Goal: Communication & Community: Share content

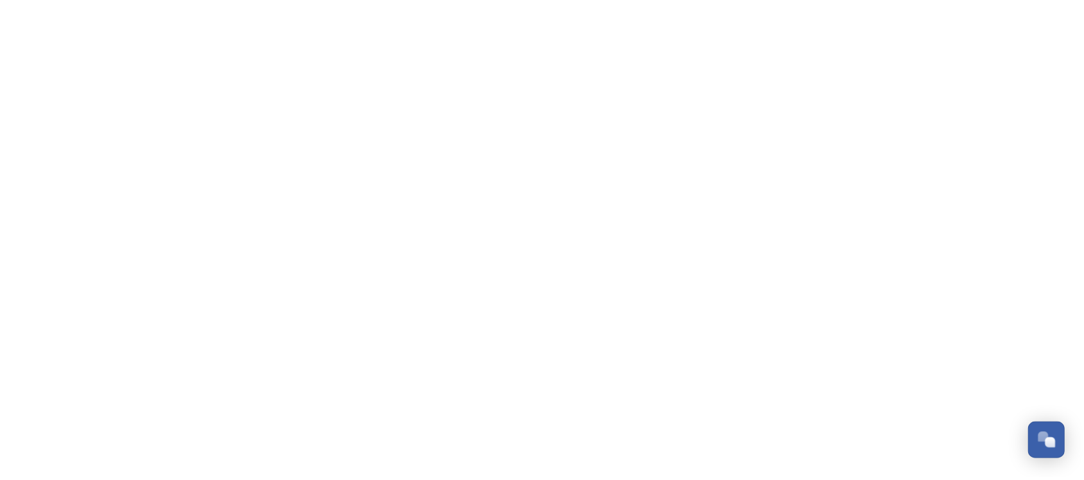
scroll to position [1276, 0]
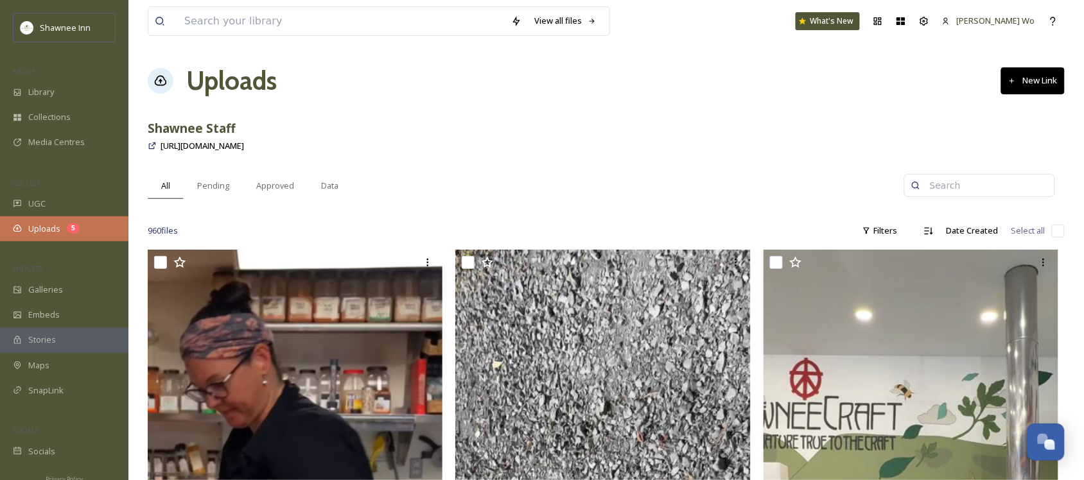
click at [53, 226] on span "Uploads" at bounding box center [44, 229] width 32 height 12
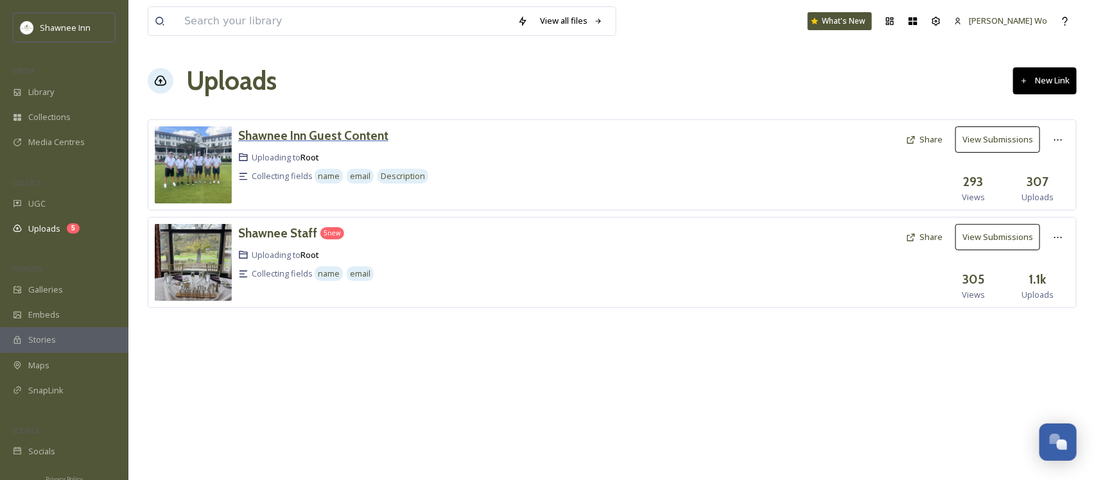
click at [322, 140] on h3 "Shawnee Inn Guest Content" at bounding box center [313, 135] width 150 height 15
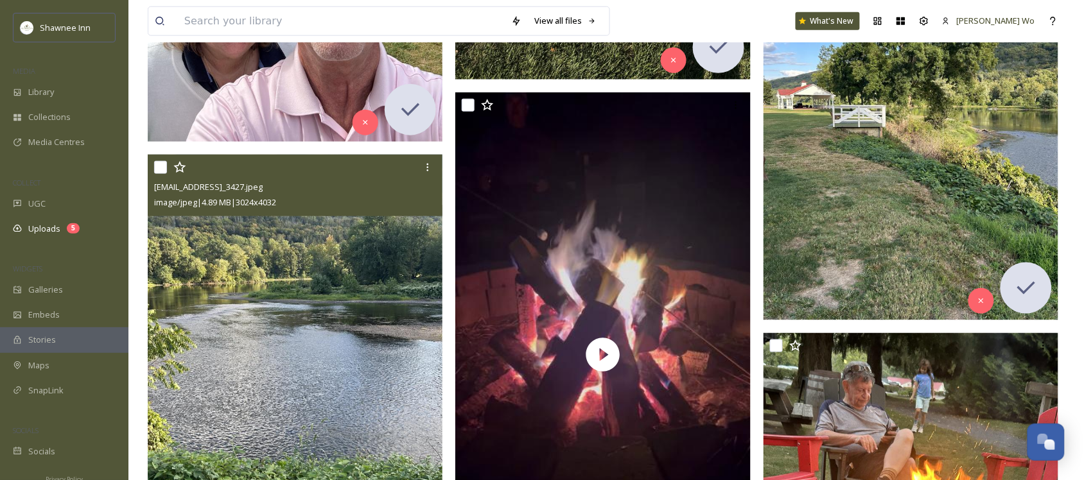
scroll to position [1445, 0]
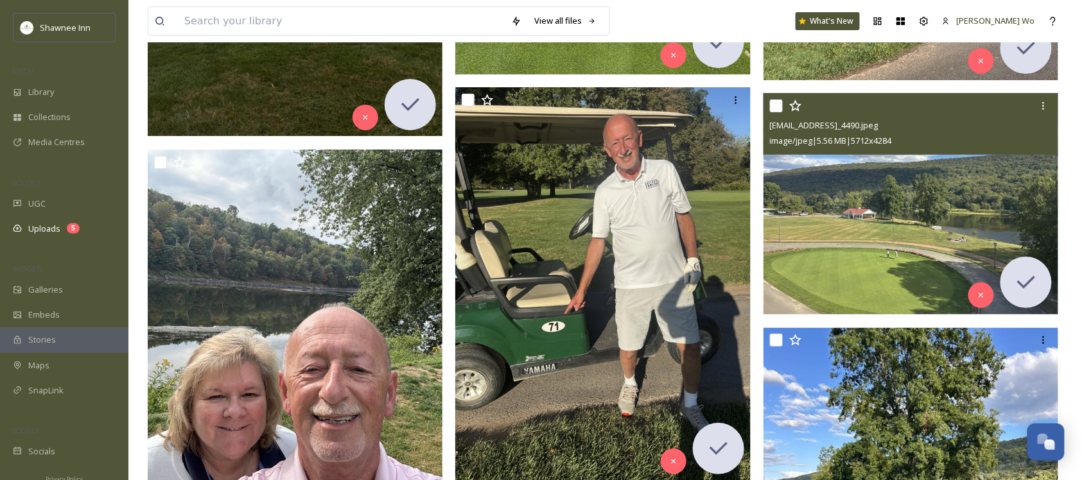
click at [789, 199] on img at bounding box center [911, 204] width 295 height 222
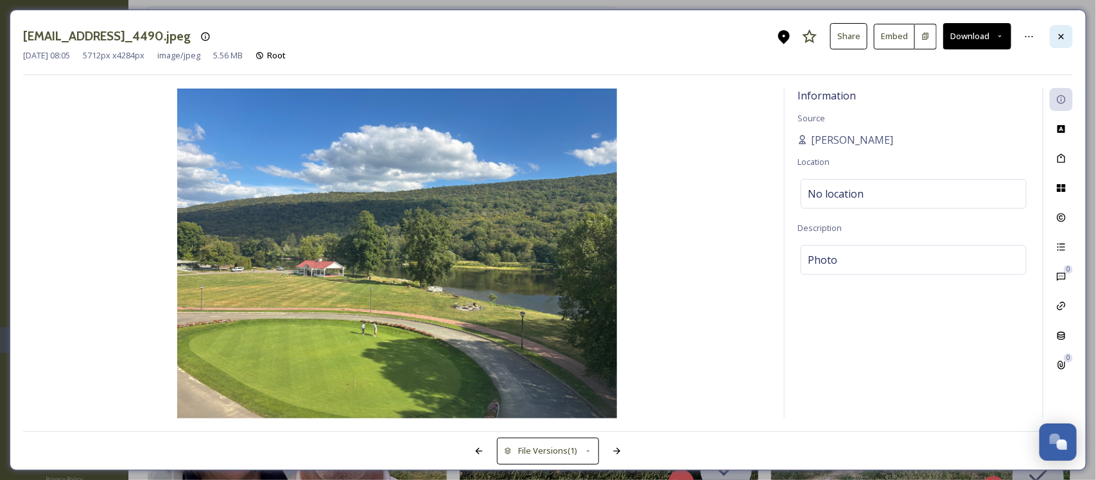
click at [1067, 40] on div at bounding box center [1061, 36] width 23 height 23
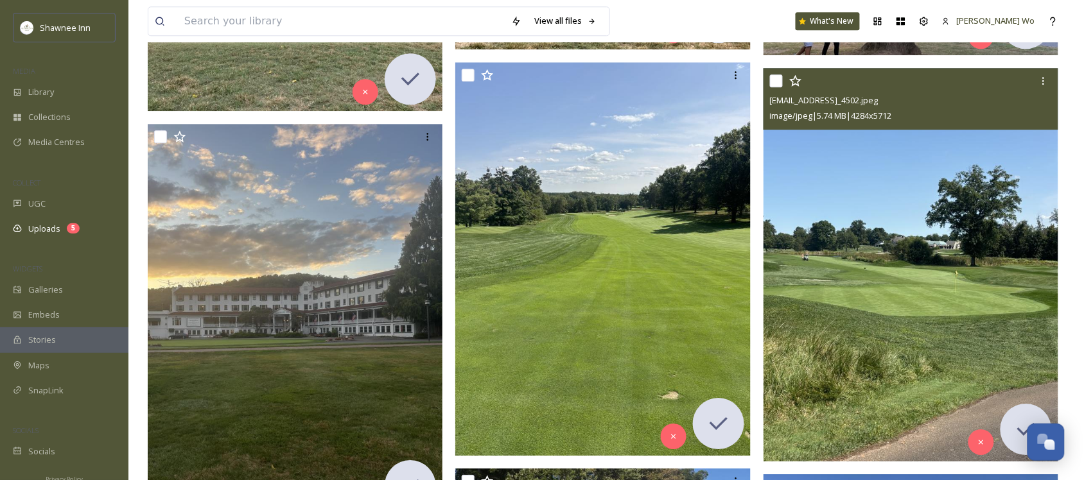
scroll to position [963, 0]
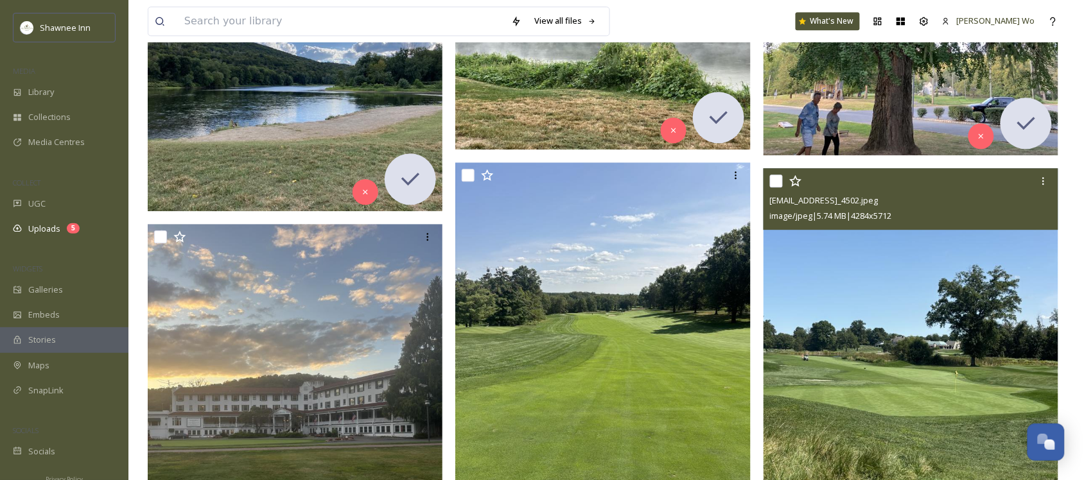
click at [897, 329] on img at bounding box center [911, 365] width 295 height 394
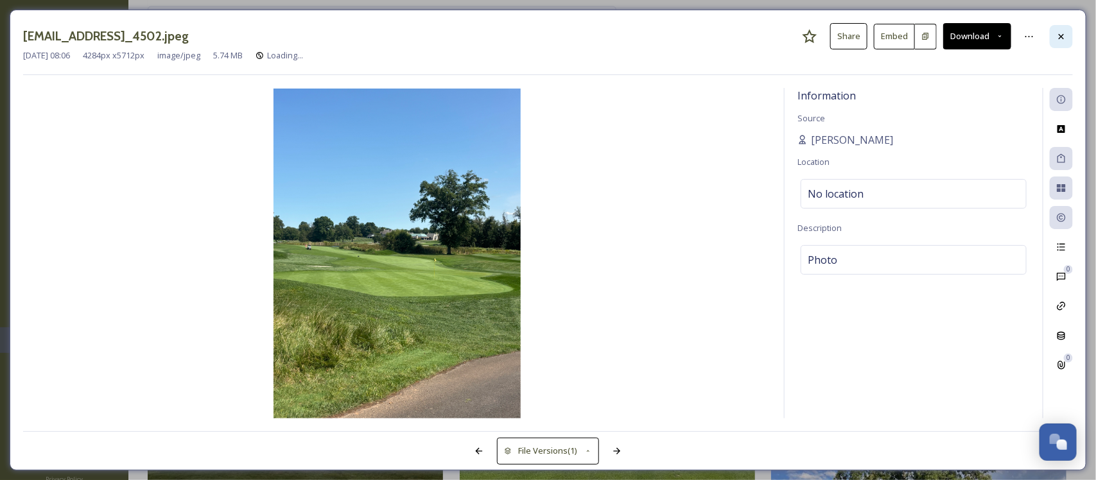
click at [1061, 37] on icon at bounding box center [1061, 35] width 5 height 5
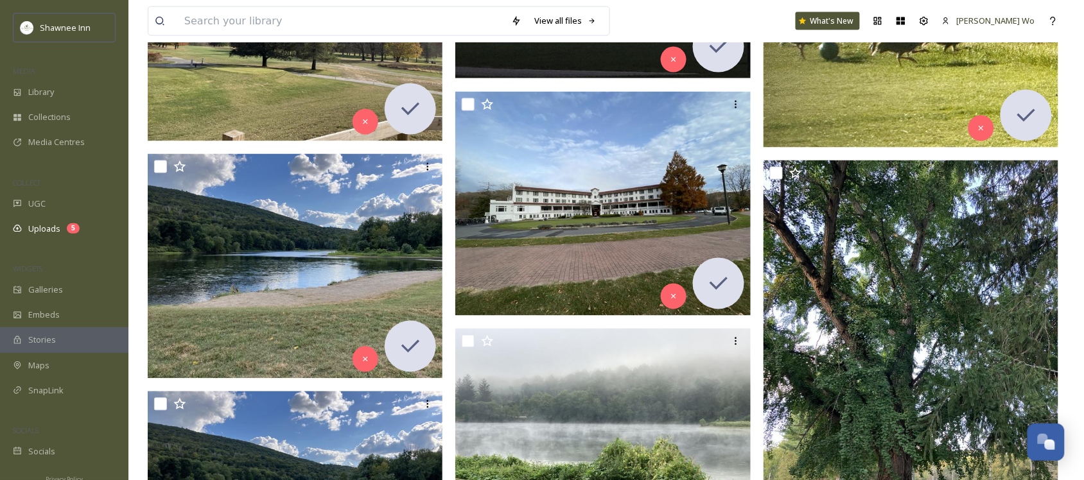
scroll to position [562, 0]
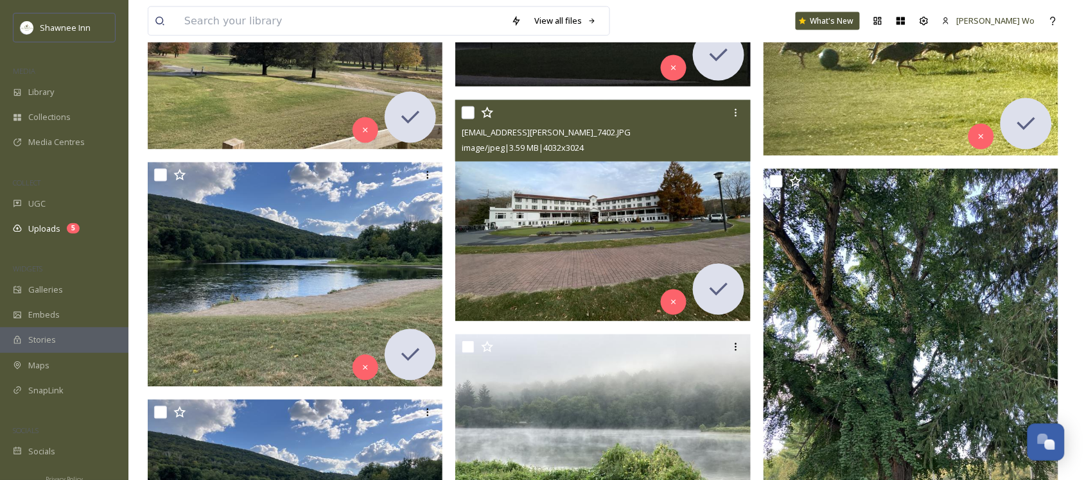
click at [573, 204] on img at bounding box center [602, 211] width 295 height 222
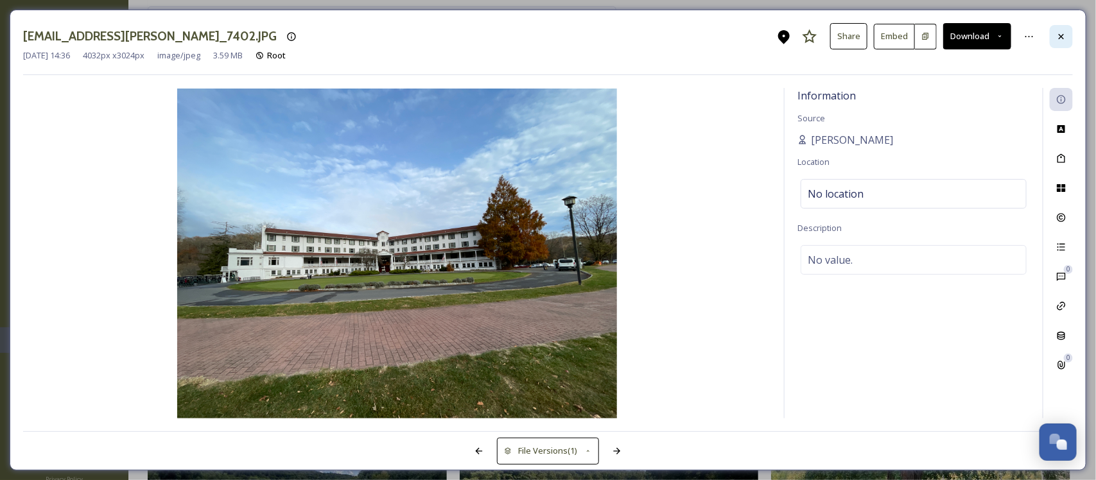
click at [1055, 40] on div at bounding box center [1061, 36] width 23 height 23
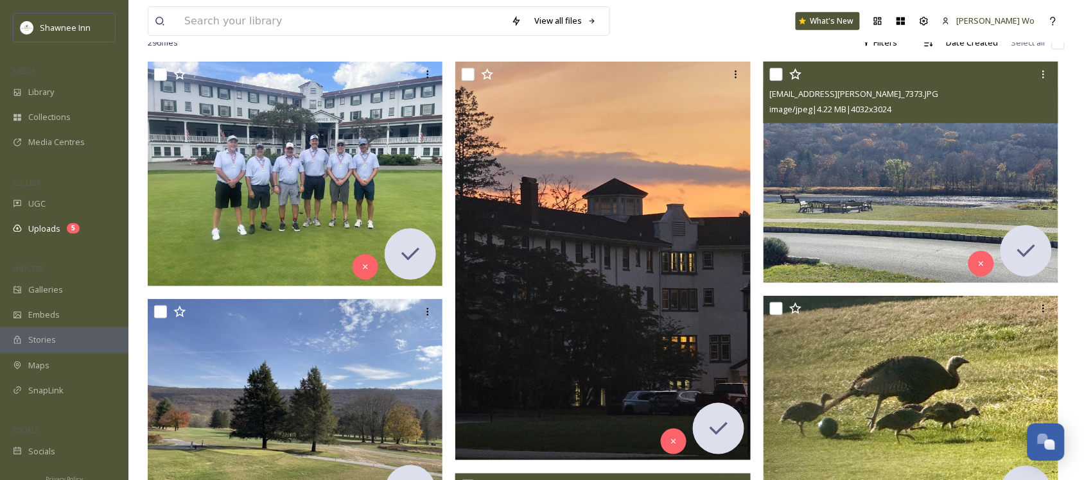
scroll to position [161, 0]
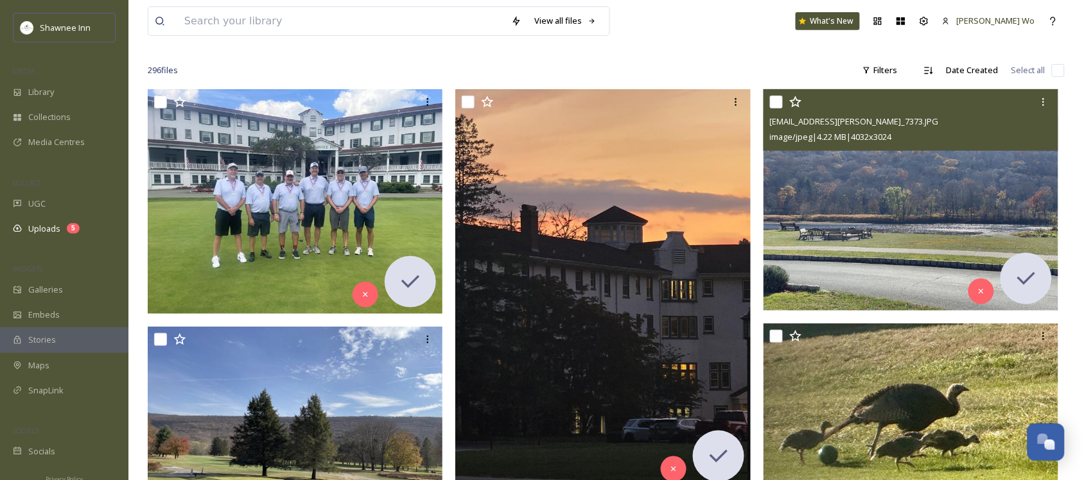
click at [969, 204] on img at bounding box center [911, 200] width 295 height 222
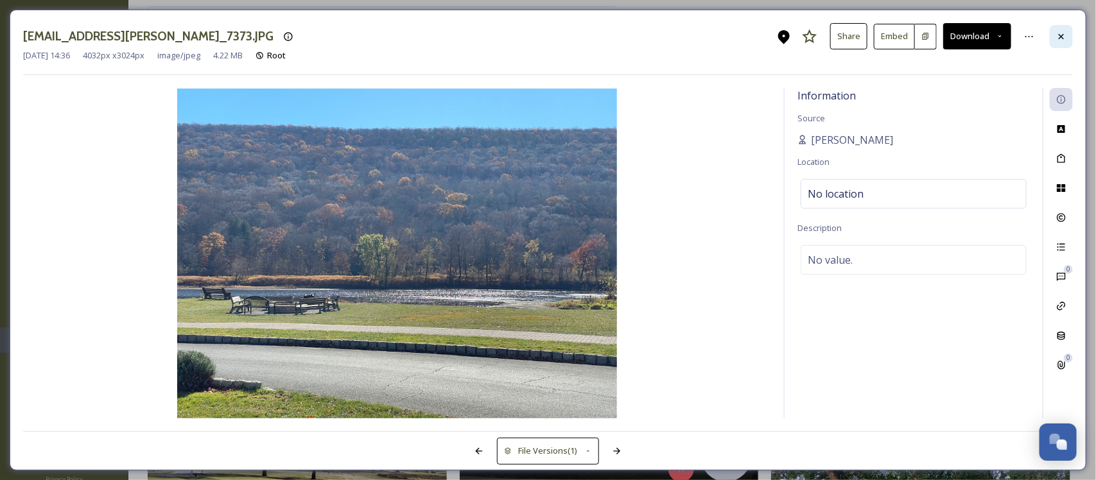
click at [1060, 37] on icon at bounding box center [1062, 36] width 10 height 10
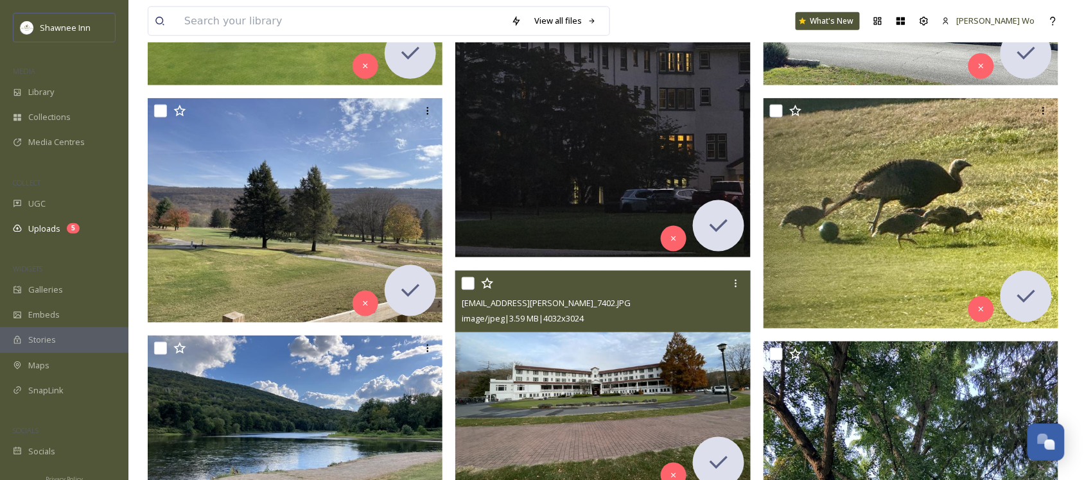
scroll to position [401, 0]
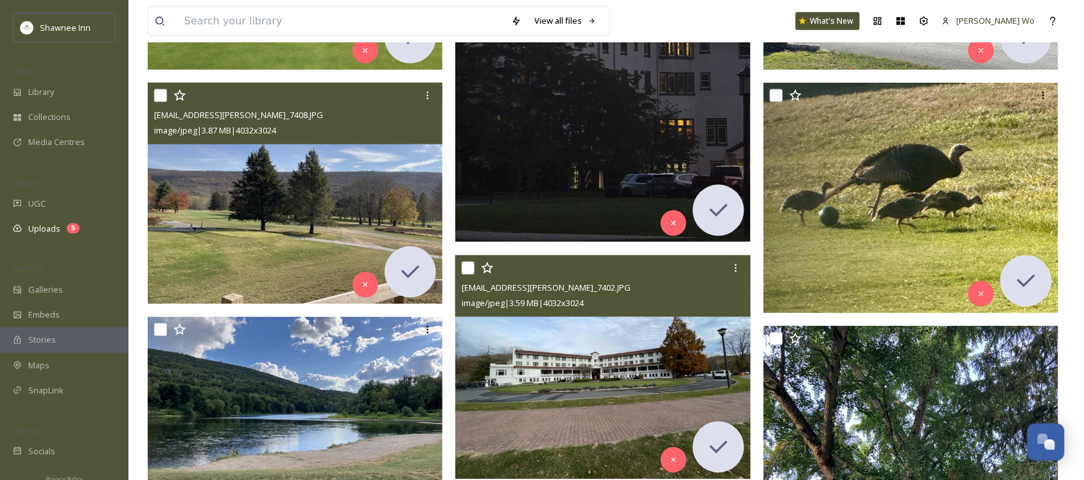
click at [334, 195] on img at bounding box center [295, 194] width 295 height 222
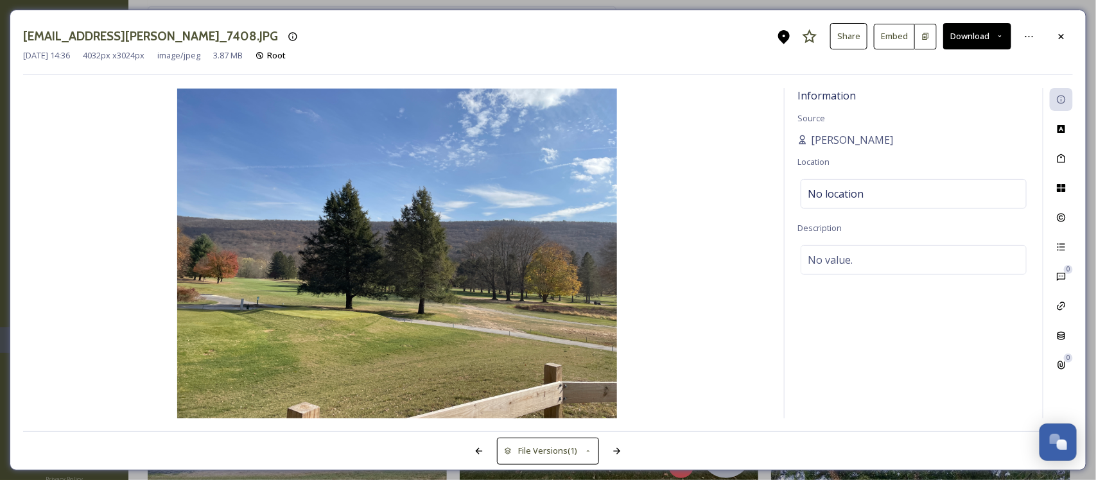
click at [1005, 32] on button "Download" at bounding box center [977, 36] width 68 height 26
click at [1070, 42] on div at bounding box center [1061, 36] width 23 height 23
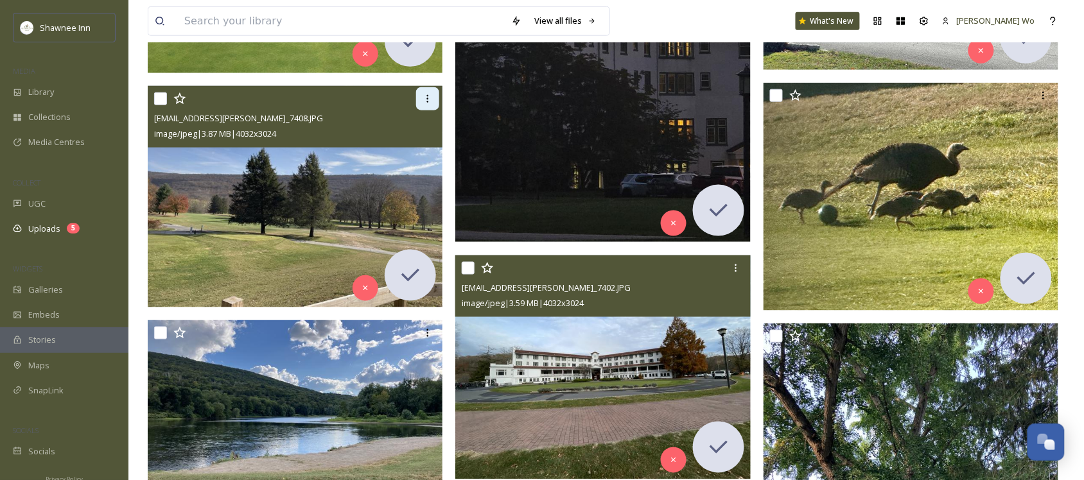
click at [428, 98] on icon at bounding box center [428, 99] width 10 height 10
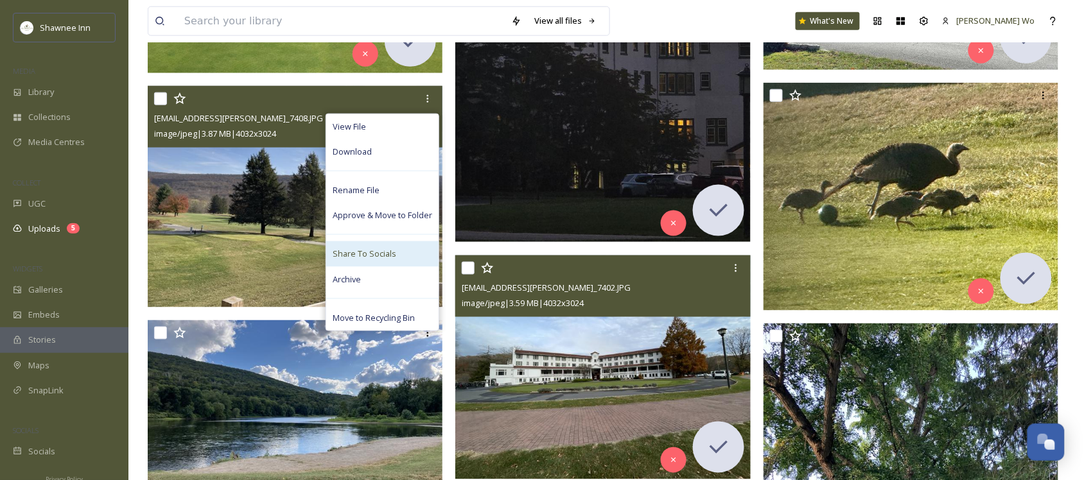
click at [387, 256] on span "Share To Socials" at bounding box center [365, 254] width 64 height 12
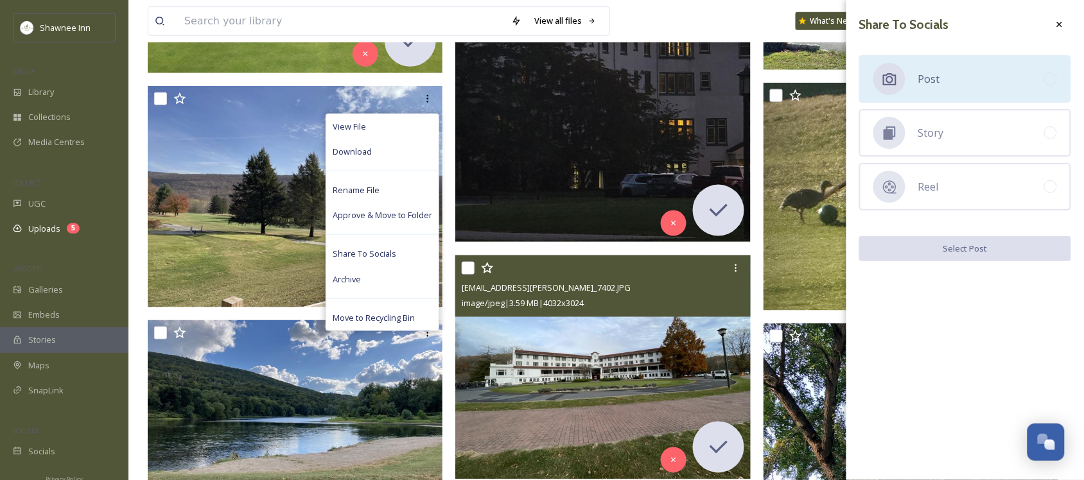
click at [958, 92] on div "Post" at bounding box center [965, 79] width 212 height 48
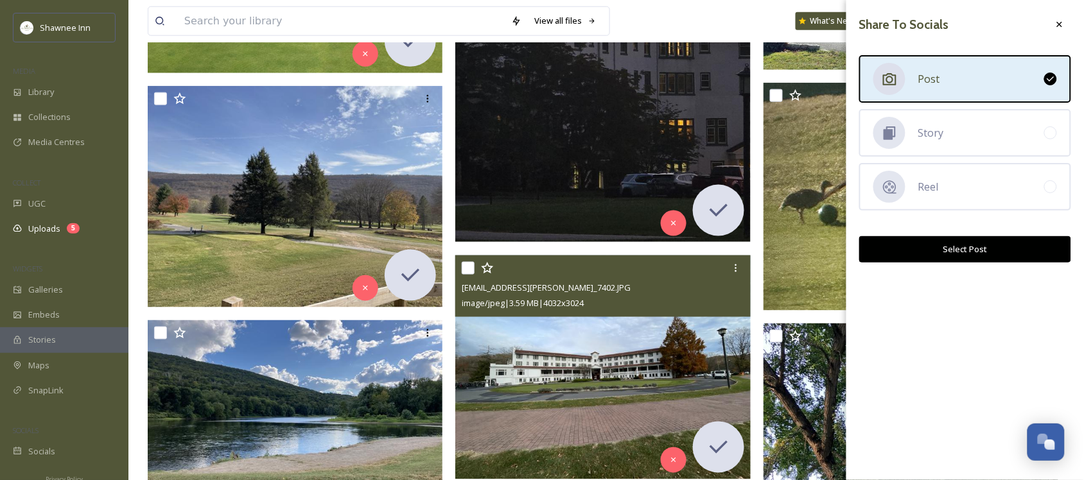
click at [961, 245] on button "Select Post" at bounding box center [965, 249] width 212 height 26
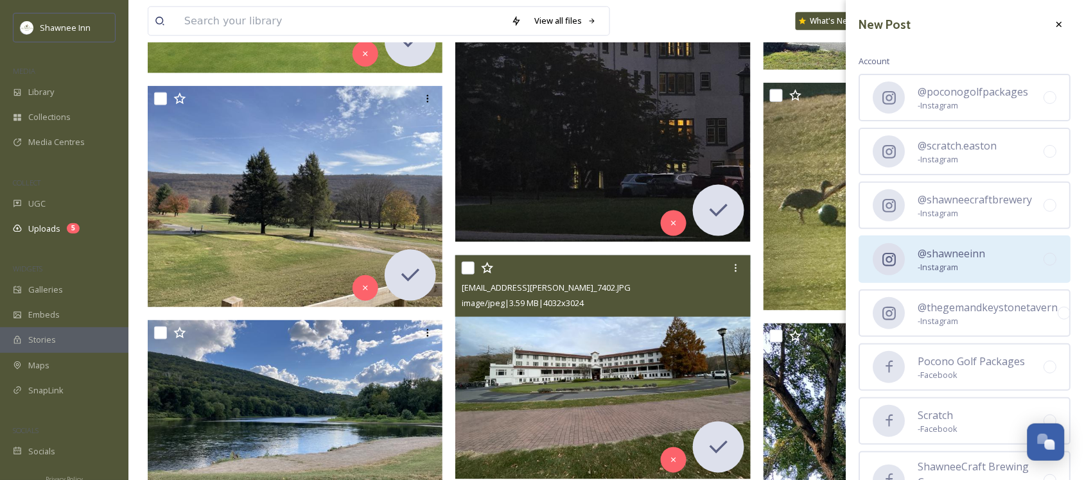
click at [965, 249] on span "@shawneeinn" at bounding box center [951, 253] width 67 height 15
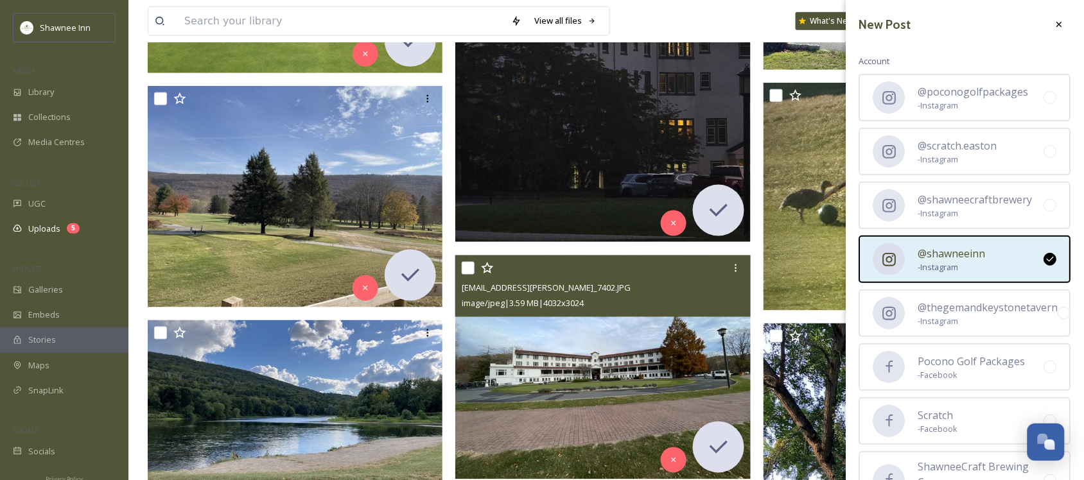
scroll to position [215, 0]
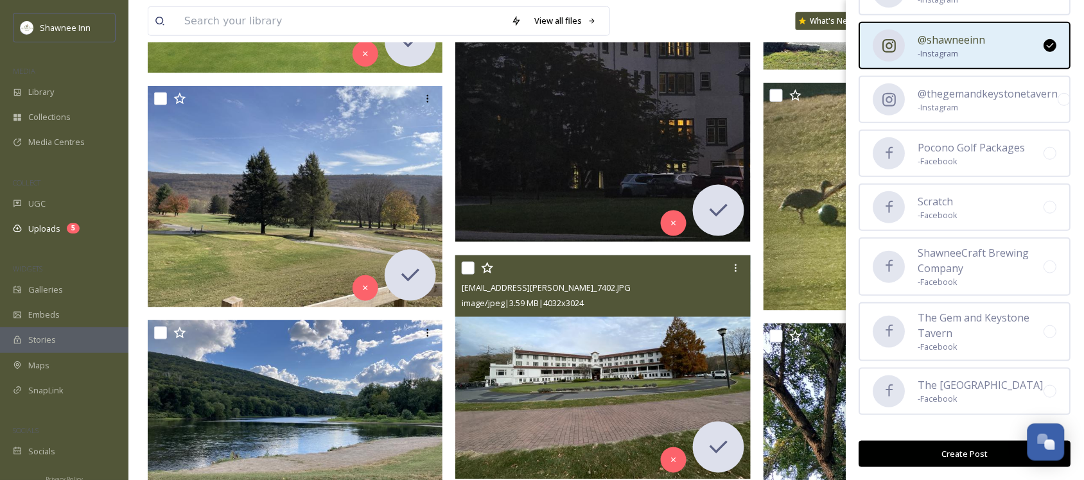
click at [946, 444] on button "Create Post" at bounding box center [965, 454] width 212 height 26
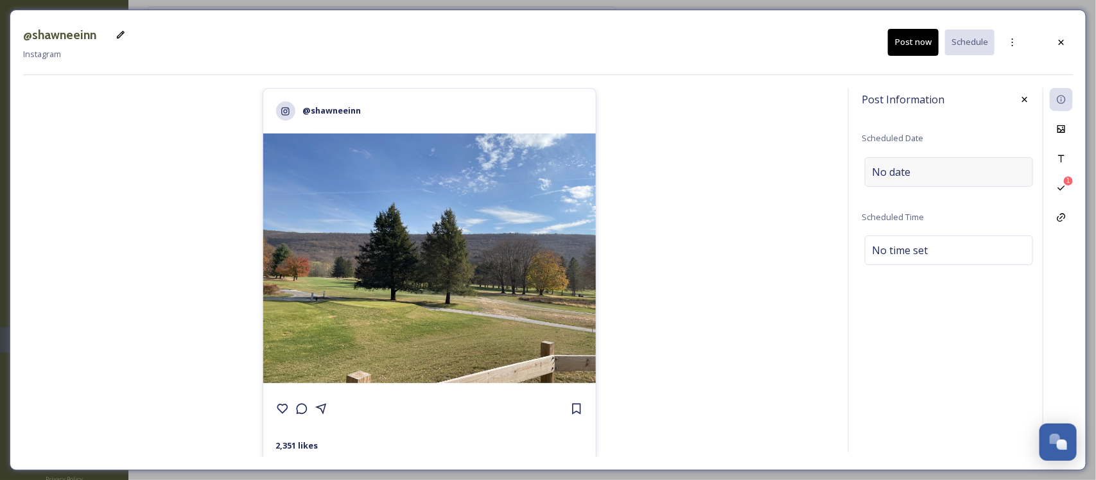
click at [961, 179] on div "No date" at bounding box center [949, 172] width 168 height 30
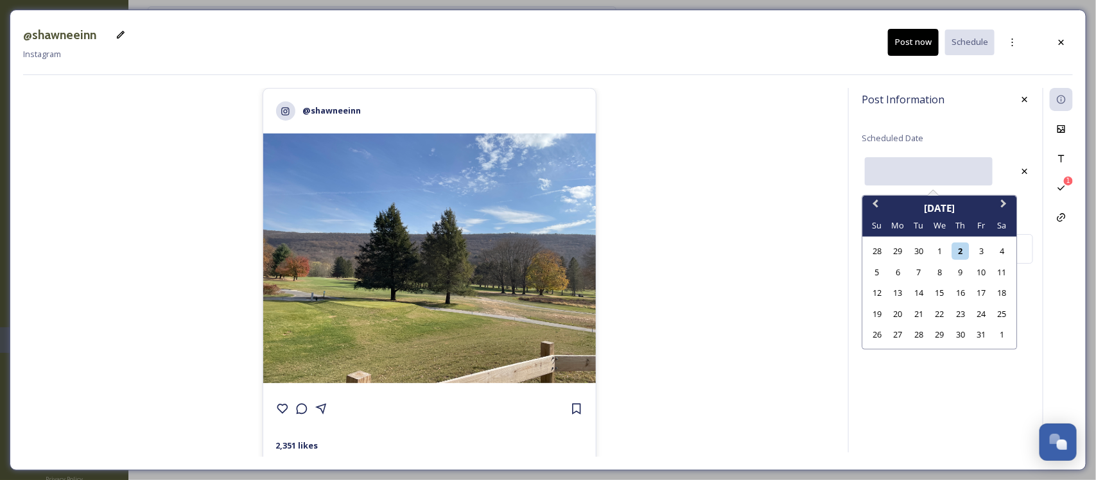
click at [948, 171] on input "text" at bounding box center [929, 171] width 128 height 28
click at [979, 251] on div "3" at bounding box center [981, 251] width 17 height 17
type input "[DATE]"
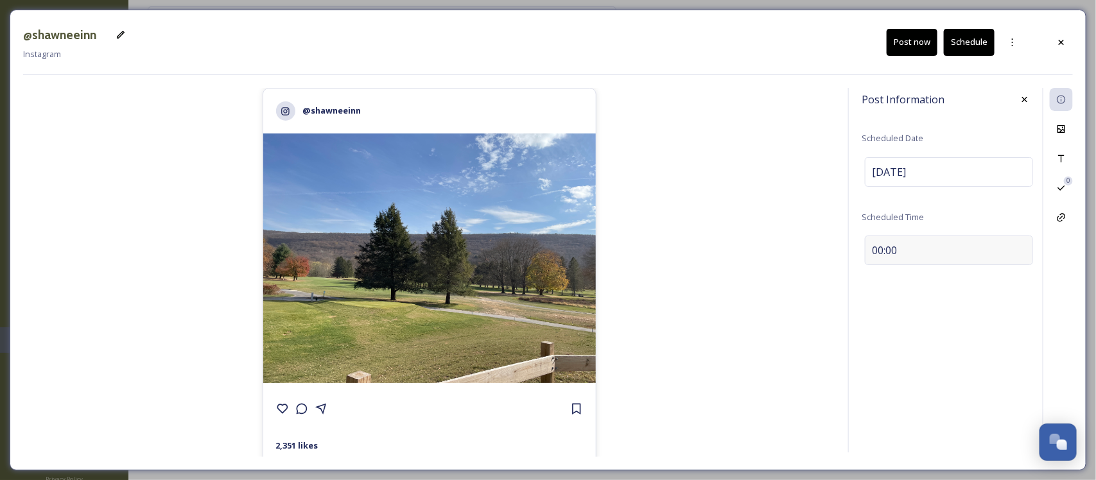
click at [906, 251] on div "00:00" at bounding box center [949, 251] width 168 height 30
click at [884, 251] on input "16:08" at bounding box center [905, 247] width 86 height 31
click at [928, 251] on input "16:08" at bounding box center [905, 247] width 86 height 31
type input "07:00"
click at [1029, 278] on div "Post Information Scheduled Date [DATE] Scheduled Time 07:00" at bounding box center [949, 185] width 175 height 195
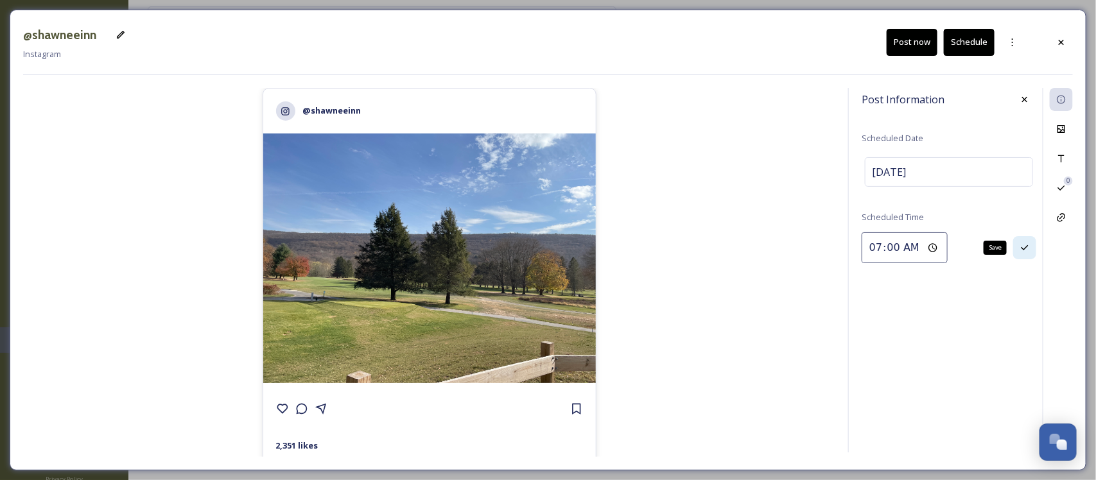
click at [1020, 248] on icon at bounding box center [1025, 248] width 10 height 10
click at [1069, 152] on div "Caption" at bounding box center [1061, 158] width 23 height 23
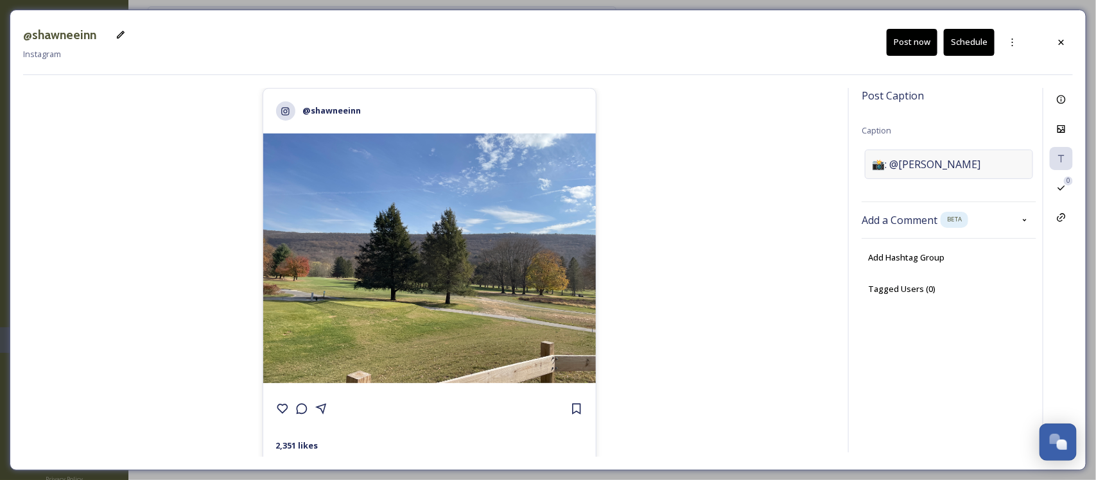
click at [911, 161] on span "📸: @[PERSON_NAME]" at bounding box center [926, 164] width 109 height 15
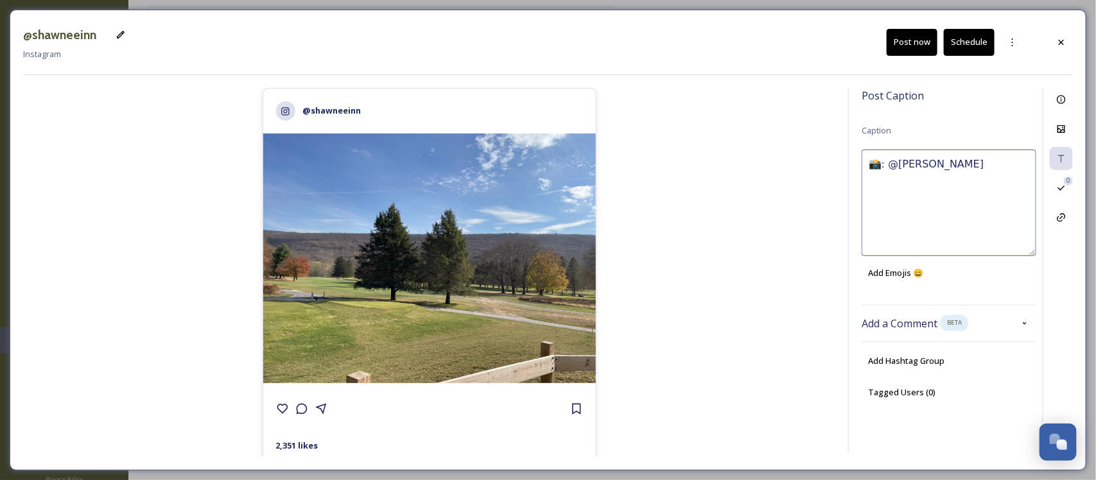
click at [910, 161] on textarea "📸: @[PERSON_NAME]" at bounding box center [949, 203] width 175 height 107
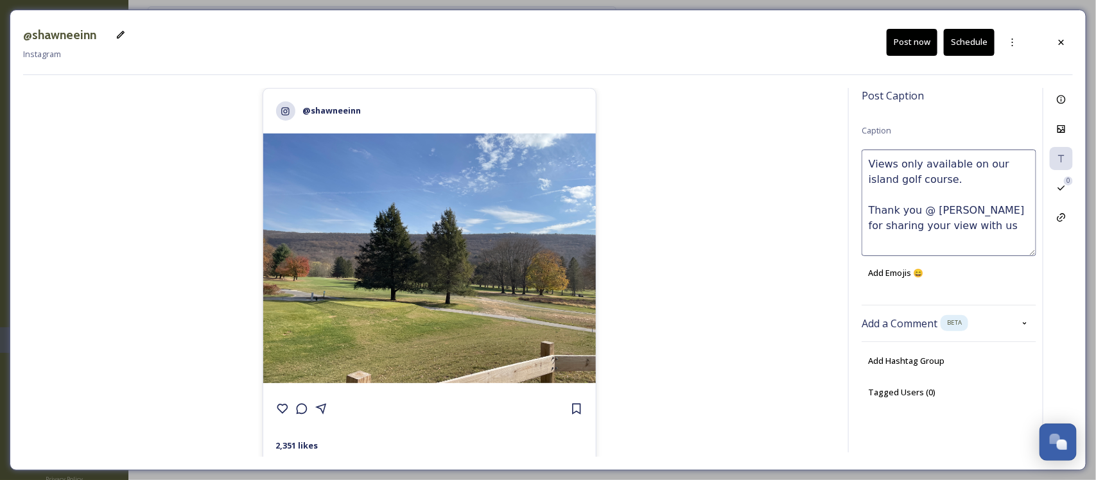
type textarea "Views only available on our island golf course. Thank you @ [PERSON_NAME] for s…"
click at [965, 44] on button "Schedule" at bounding box center [969, 42] width 51 height 26
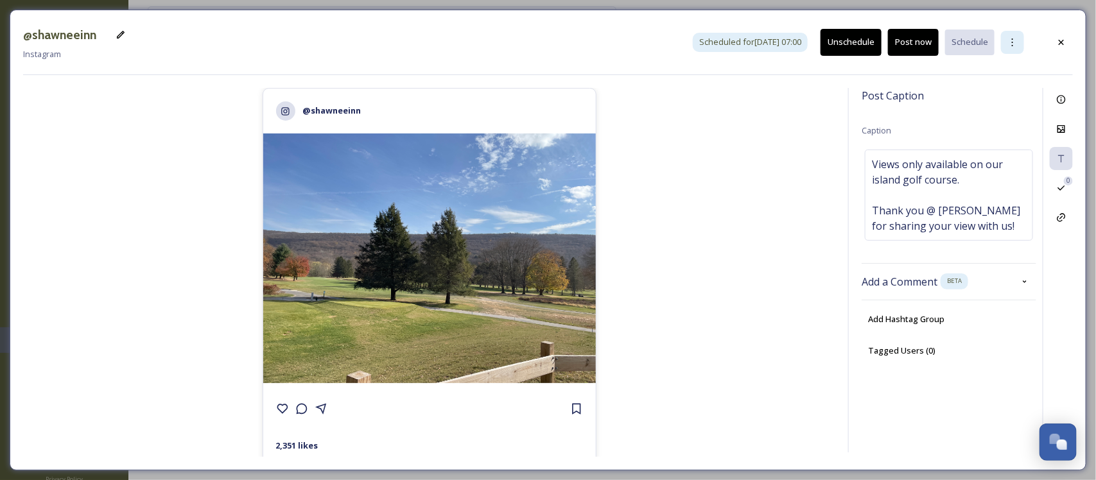
click at [1017, 46] on icon at bounding box center [1013, 42] width 10 height 10
click at [1009, 65] on span "Duplicate Post" at bounding box center [989, 70] width 55 height 12
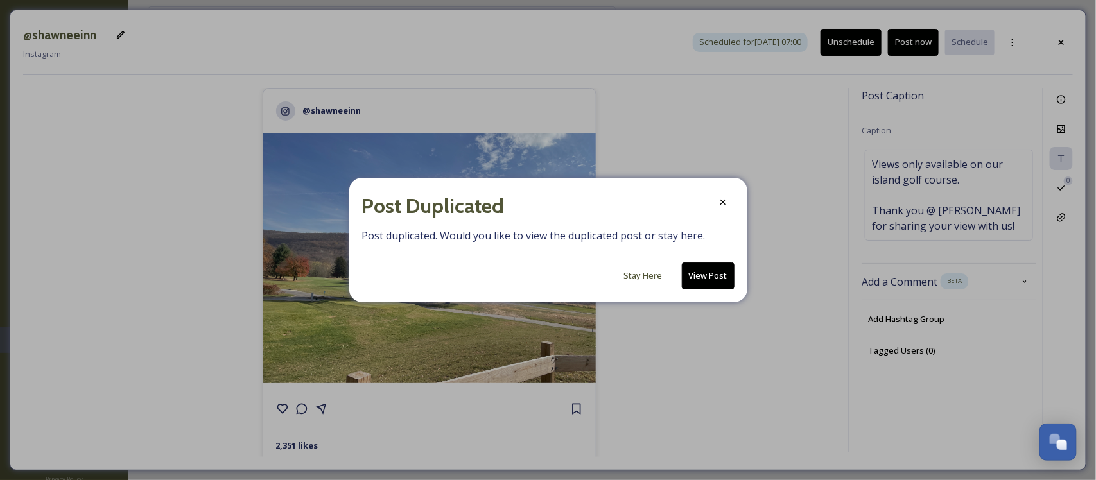
click at [723, 280] on button "View Post" at bounding box center [708, 276] width 53 height 26
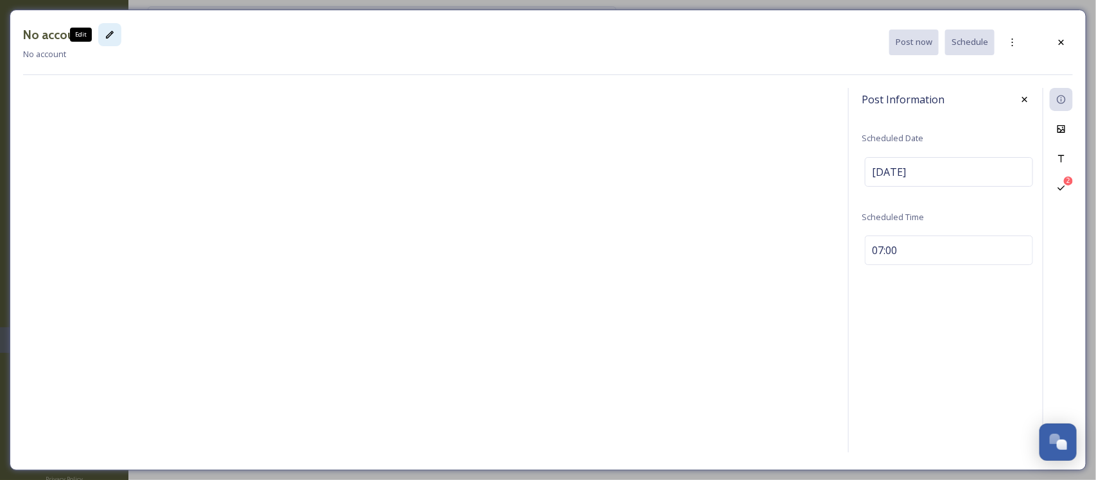
click at [111, 36] on icon at bounding box center [110, 35] width 10 height 10
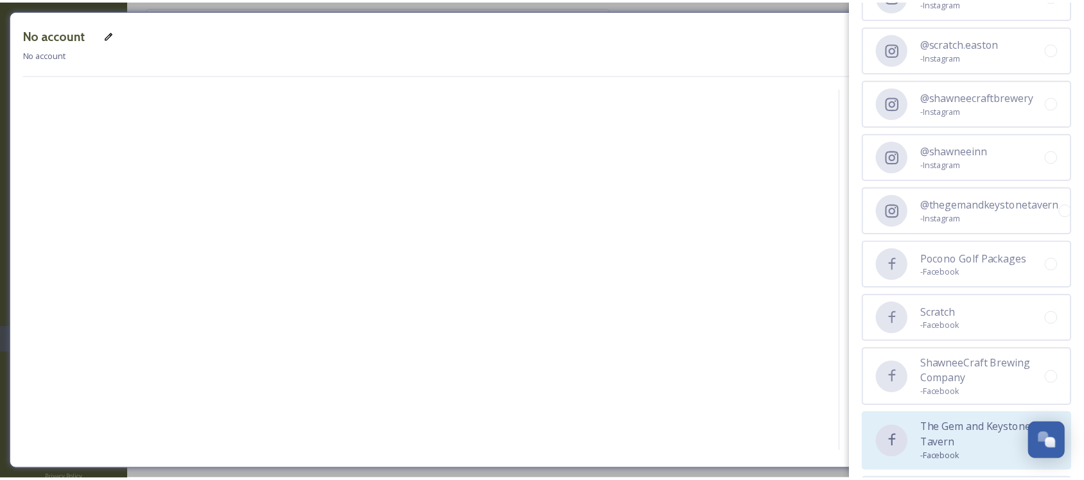
scroll to position [213, 0]
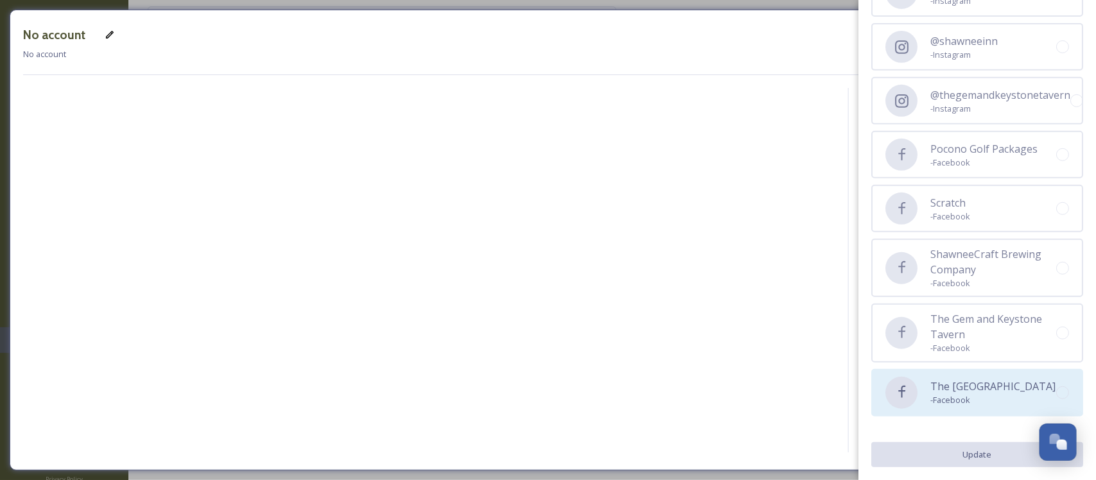
click at [935, 389] on span "The [GEOGRAPHIC_DATA]" at bounding box center [993, 386] width 125 height 15
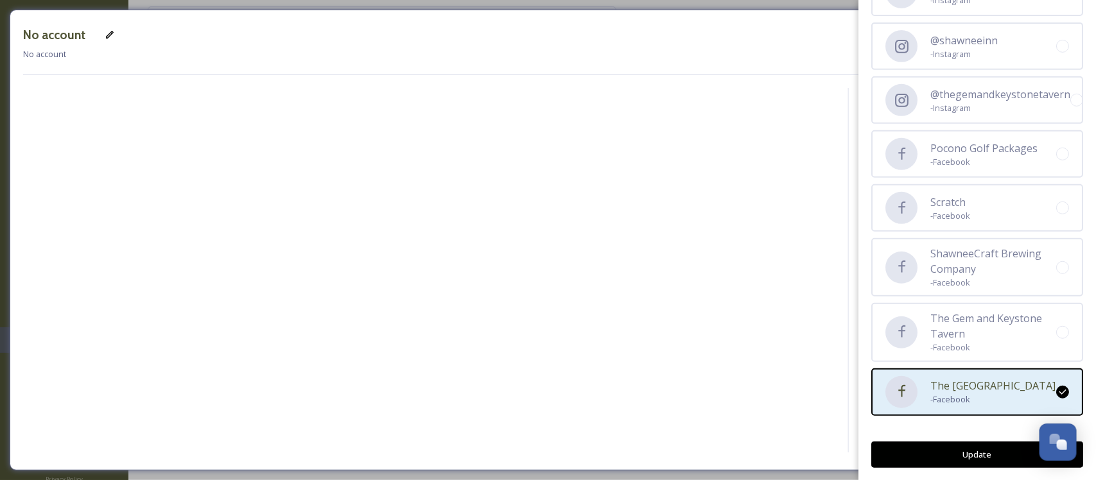
click at [958, 450] on button "Update" at bounding box center [978, 455] width 212 height 26
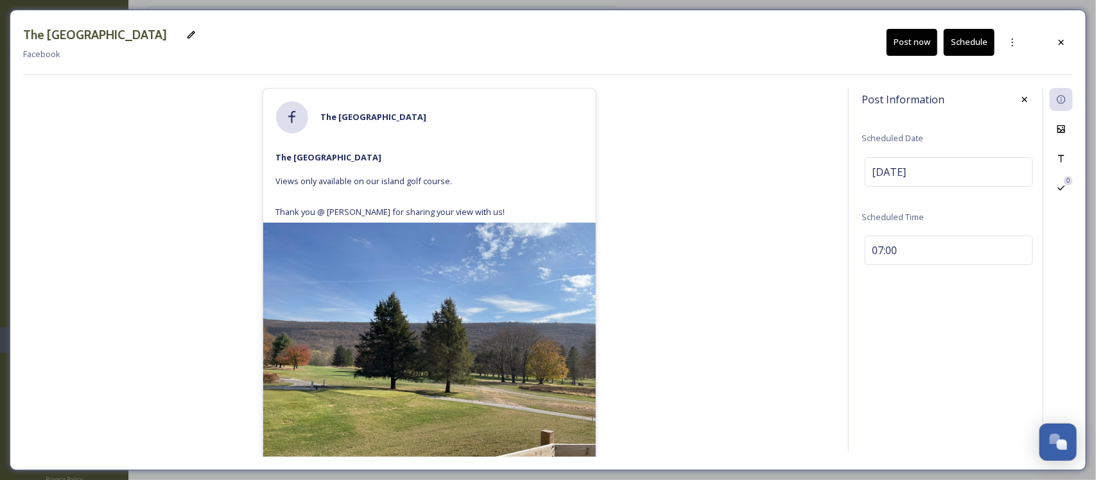
click at [974, 39] on button "Schedule" at bounding box center [969, 42] width 51 height 26
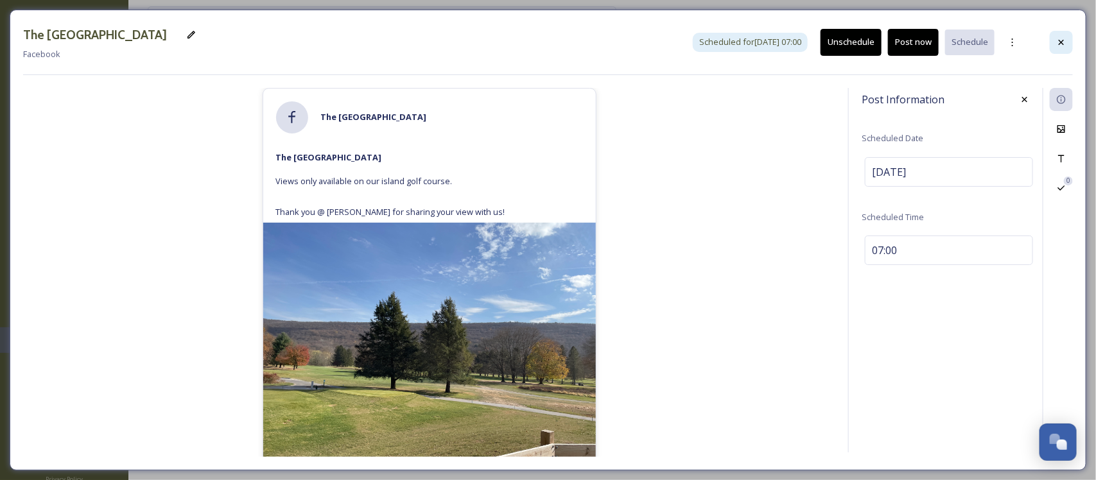
click at [1057, 46] on icon at bounding box center [1062, 42] width 10 height 10
